Goal: Task Accomplishment & Management: Manage account settings

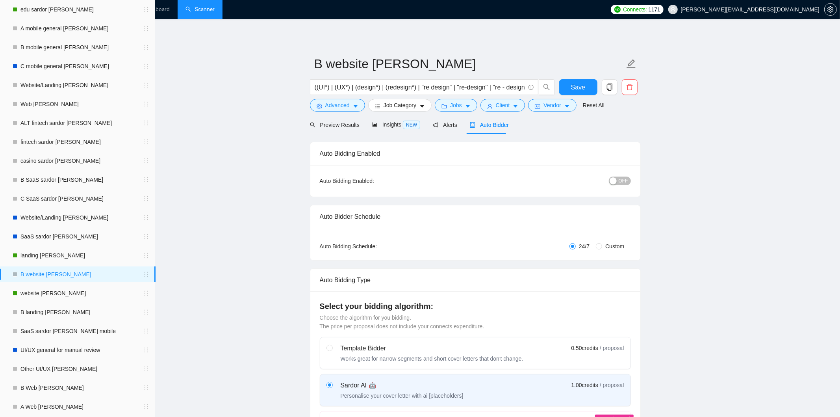
checkbox input "true"
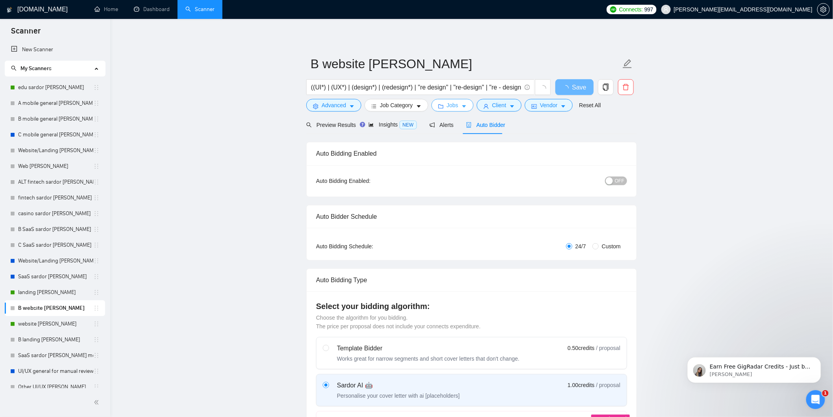
click at [442, 104] on icon "folder" at bounding box center [441, 107] width 6 height 6
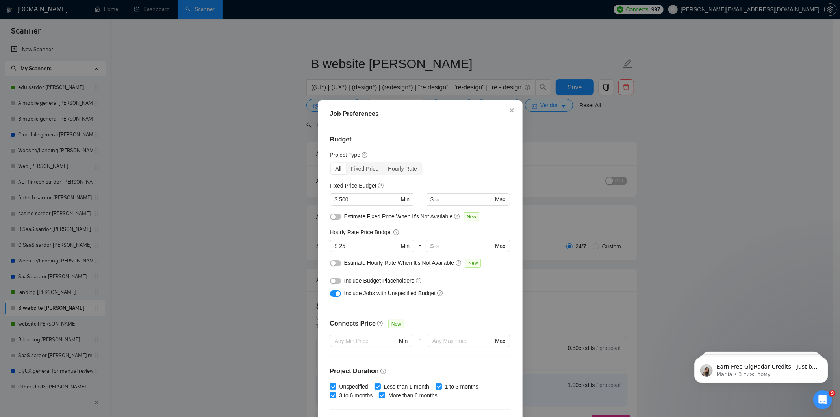
click at [567, 148] on div "Job Preferences Budget Project Type All Fixed Price Hourly Rate Fixed Price Bud…" at bounding box center [420, 208] width 840 height 417
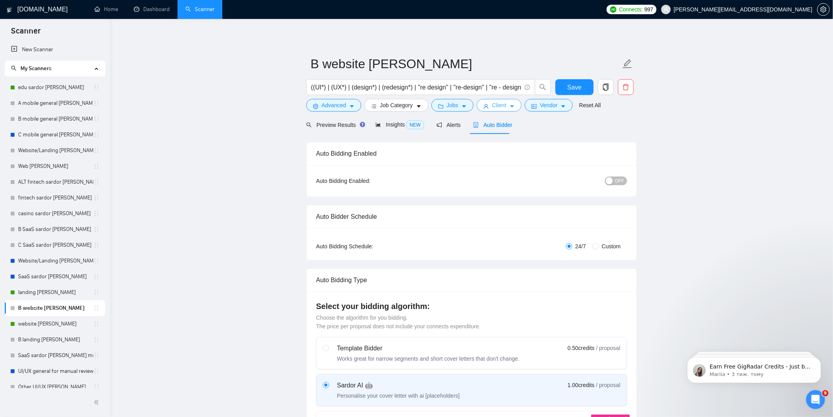
click at [495, 104] on span "Client" at bounding box center [499, 105] width 14 height 9
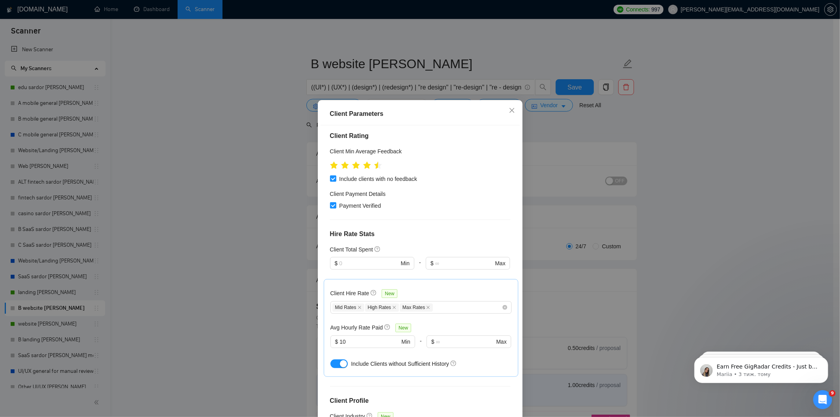
scroll to position [175, 0]
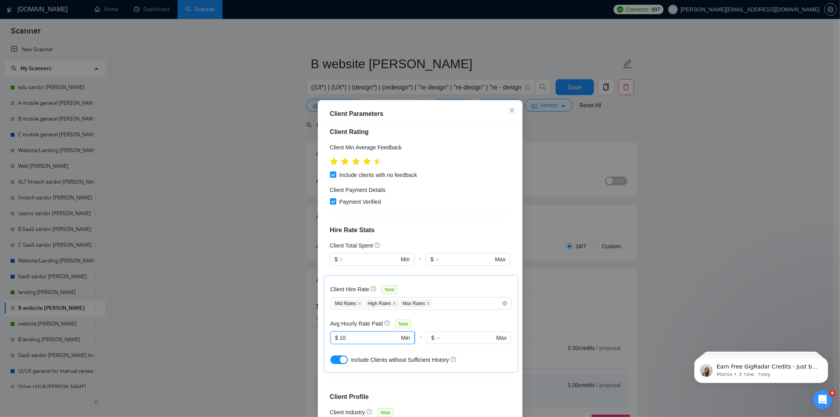
click at [357, 333] on input "10" at bounding box center [369, 337] width 60 height 9
type input "15"
click at [436, 284] on div "Client Hire Rate New Mid Rates High Rates Max Rates Avg Hourly Rate Paid New 15…" at bounding box center [420, 324] width 181 height 84
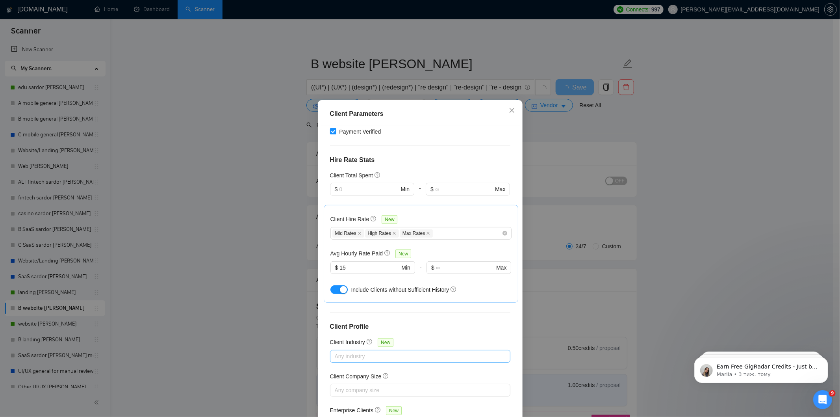
scroll to position [35, 0]
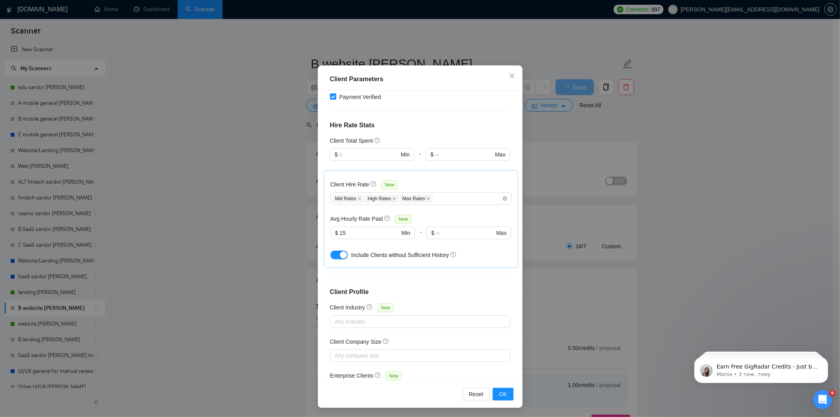
click at [501, 400] on div "Reset OK" at bounding box center [420, 393] width 199 height 22
click at [499, 397] on span "OK" at bounding box center [503, 393] width 8 height 9
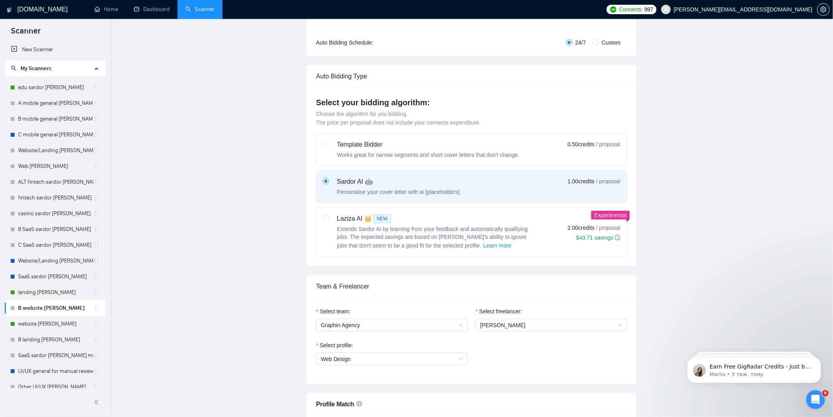
scroll to position [0, 0]
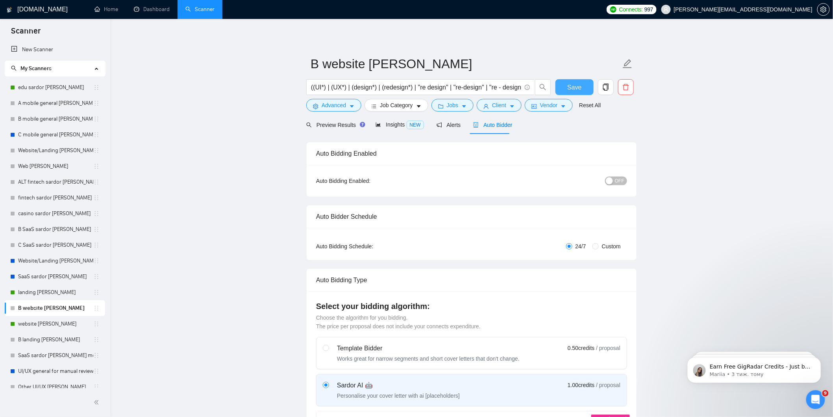
click at [580, 82] on span "Save" at bounding box center [574, 87] width 14 height 10
checkbox input "true"
click at [50, 322] on link "website [PERSON_NAME]" at bounding box center [55, 324] width 75 height 16
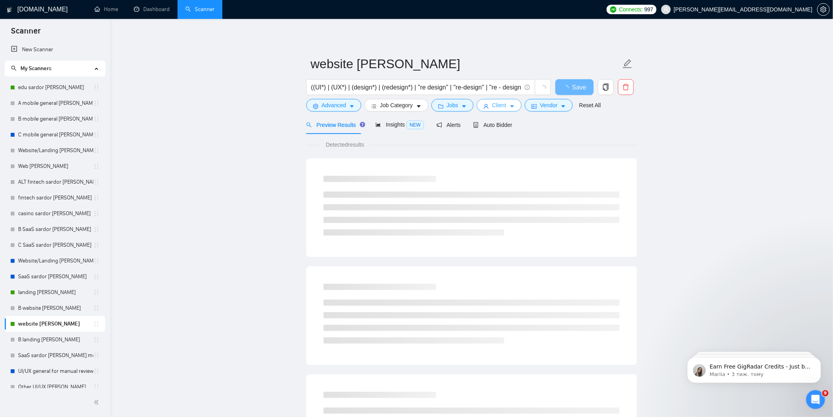
click at [492, 107] on span "Client" at bounding box center [499, 105] width 14 height 9
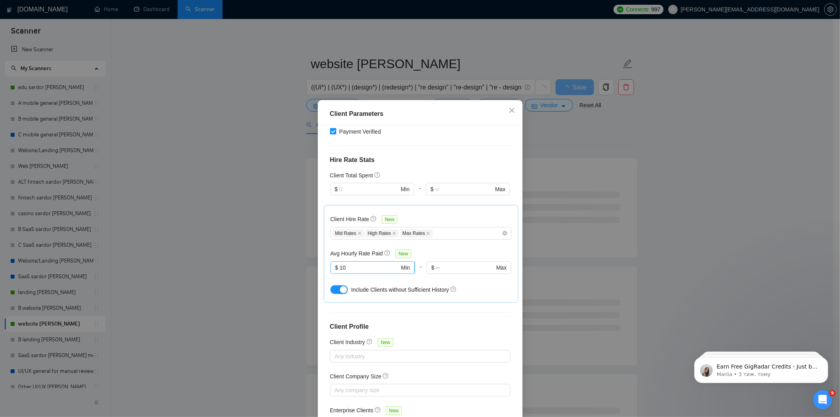
click at [346, 263] on input "10" at bounding box center [369, 267] width 60 height 9
click at [584, 144] on div "Client Parameters Client Location Include Client Countries [GEOGRAPHIC_DATA] [G…" at bounding box center [420, 208] width 840 height 417
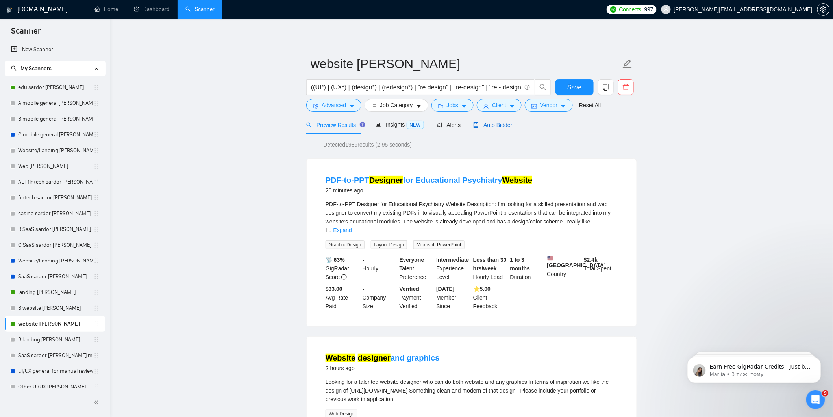
click at [498, 124] on span "Auto Bidder" at bounding box center [492, 125] width 39 height 6
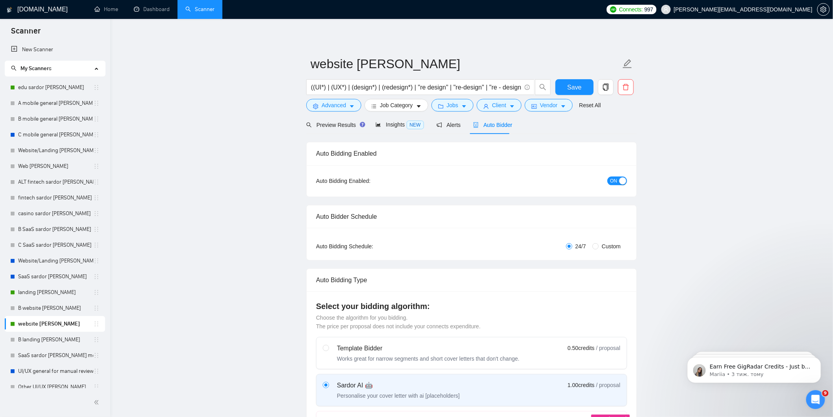
radio input "false"
radio input "true"
checkbox input "true"
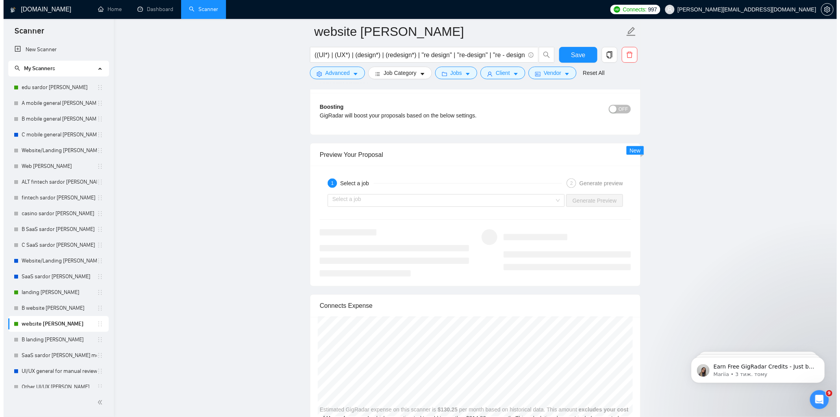
scroll to position [1619, 0]
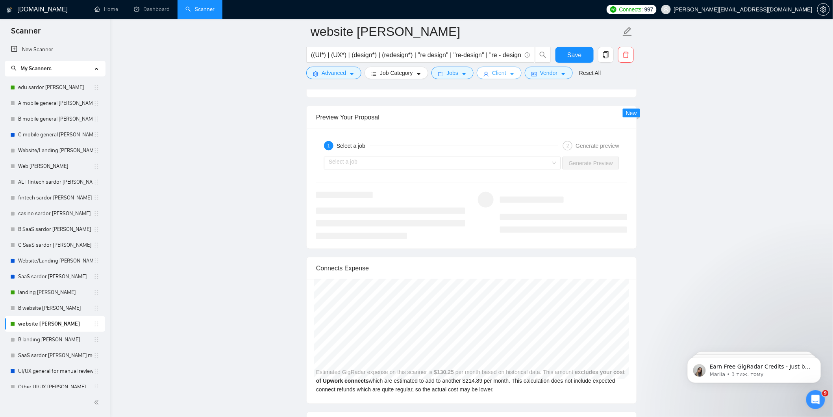
click at [489, 69] on button "Client" at bounding box center [499, 73] width 45 height 13
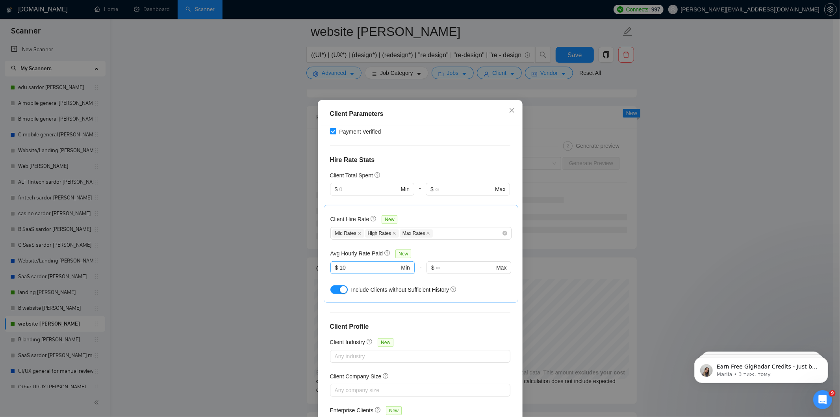
click at [357, 263] on input "10" at bounding box center [369, 267] width 60 height 9
type input "15"
click at [463, 249] on div "Avg Hourly Rate Paid New" at bounding box center [420, 253] width 181 height 9
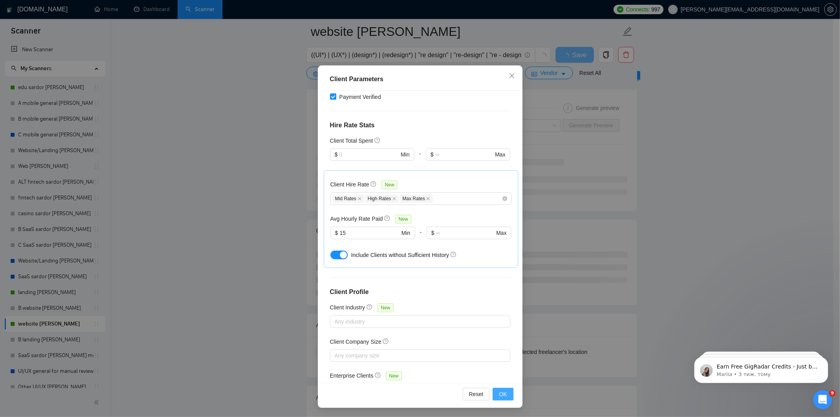
click at [499, 391] on span "OK" at bounding box center [503, 393] width 8 height 9
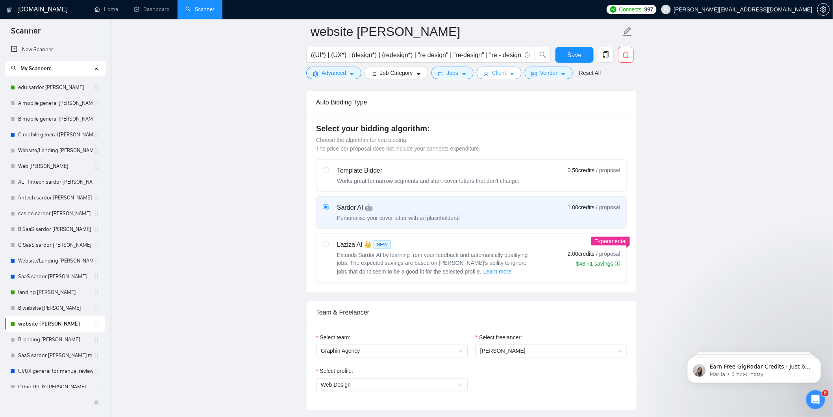
scroll to position [525, 0]
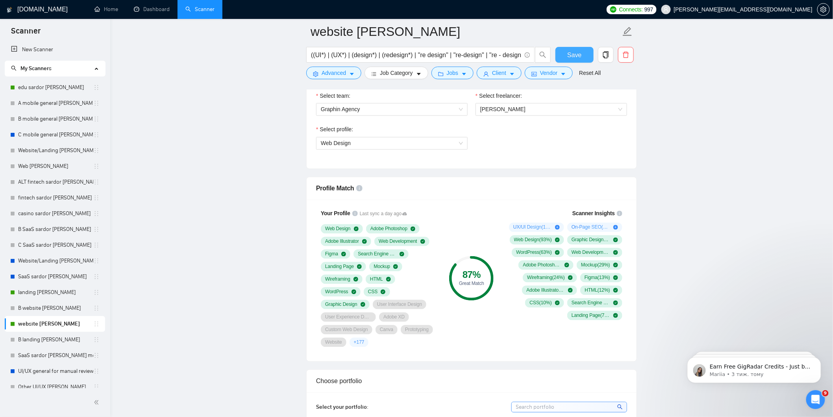
click at [570, 50] on span "Save" at bounding box center [574, 55] width 14 height 10
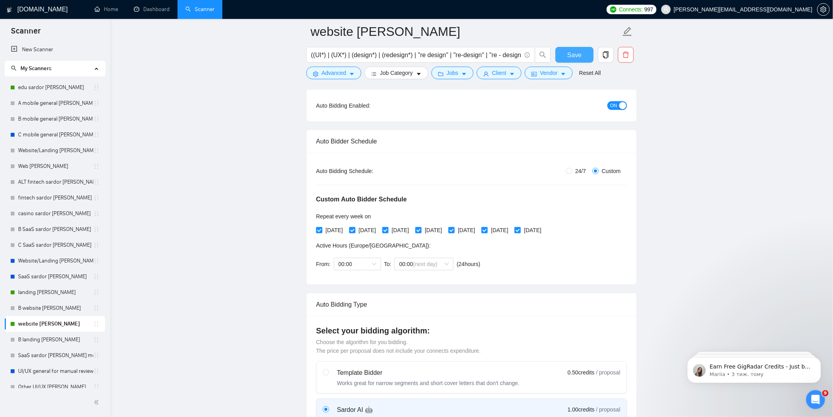
scroll to position [0, 0]
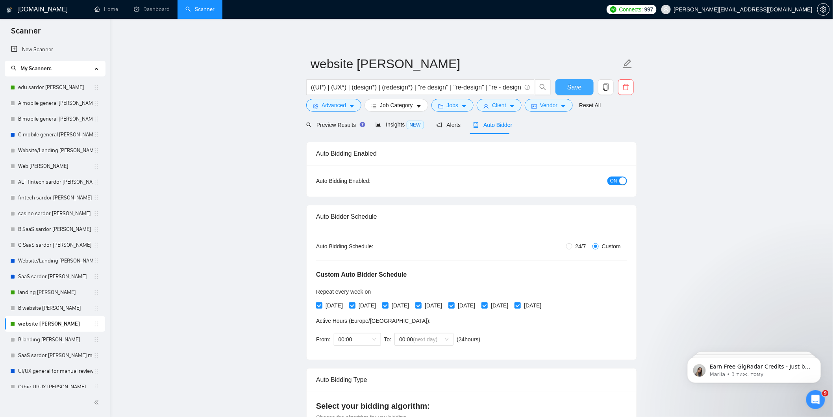
click at [570, 82] on span "Save" at bounding box center [574, 87] width 14 height 10
click at [568, 86] on span "Save" at bounding box center [574, 87] width 14 height 10
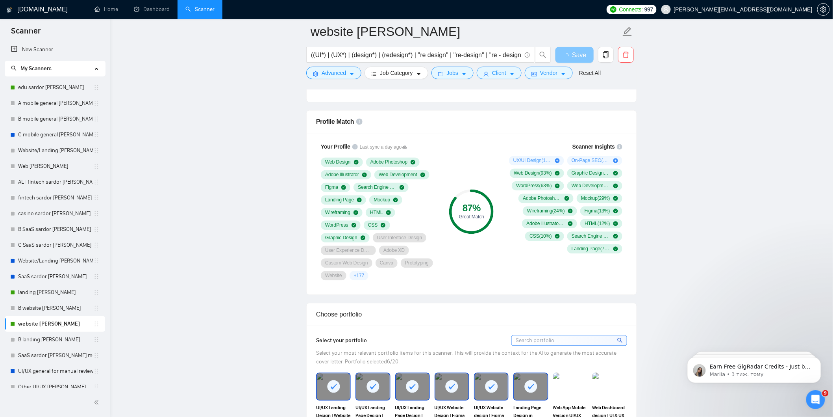
scroll to position [569, 0]
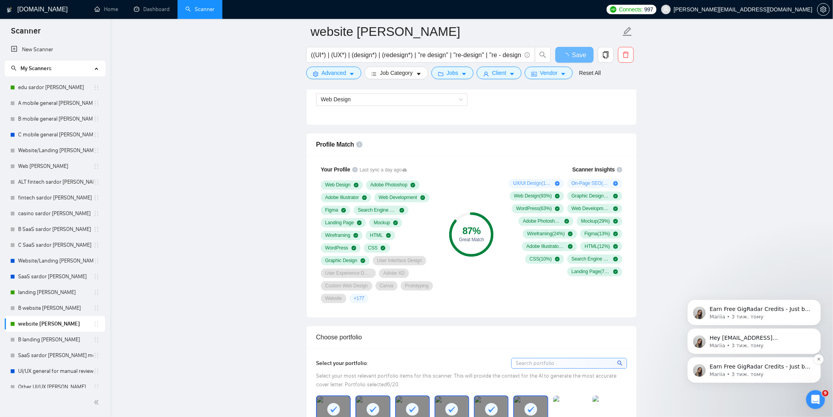
click at [748, 366] on p "Earn Free GigRadar Credits - Just by Sharing Your Story! 💬 Want more credits fo…" at bounding box center [761, 366] width 102 height 8
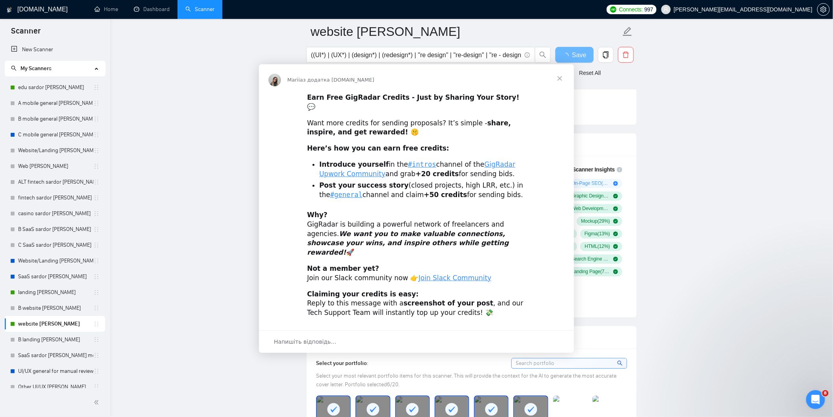
scroll to position [0, 0]
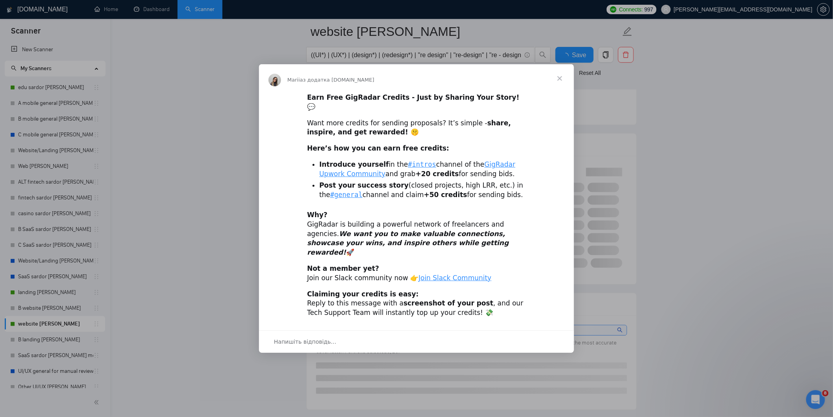
checkbox input "true"
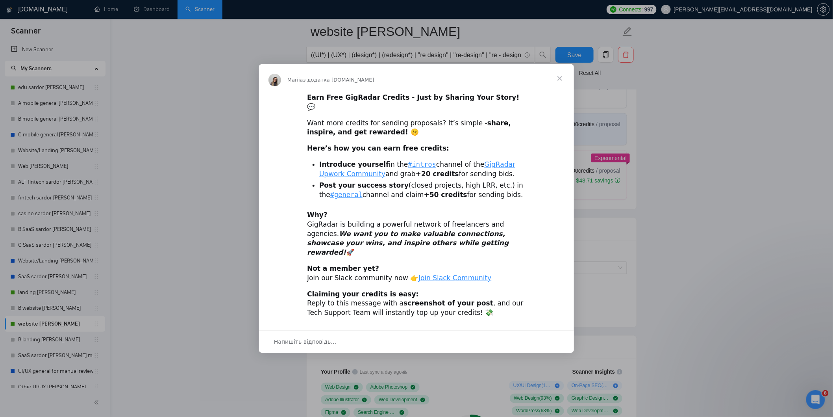
scroll to position [481, 0]
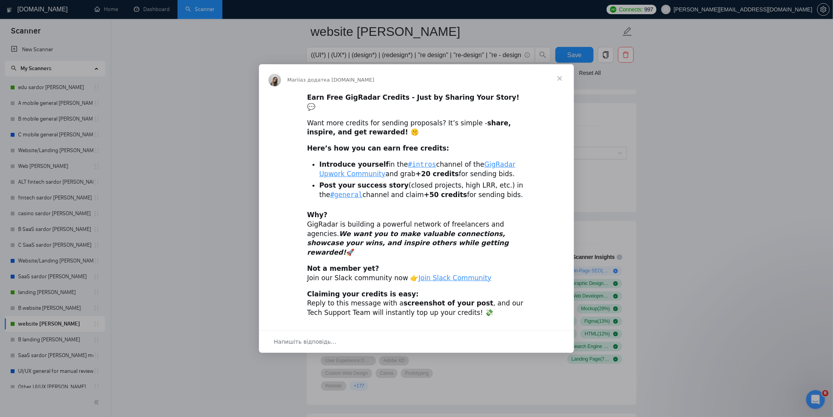
click at [670, 148] on div "Месенджер Intercom" at bounding box center [416, 208] width 833 height 417
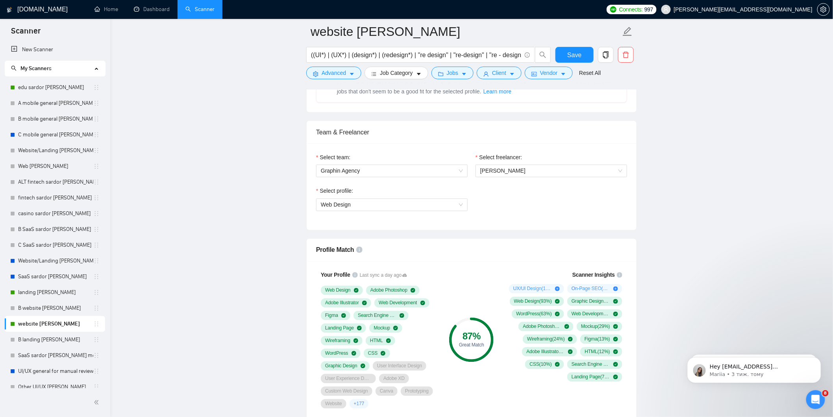
scroll to position [394, 0]
